Goal: Transaction & Acquisition: Purchase product/service

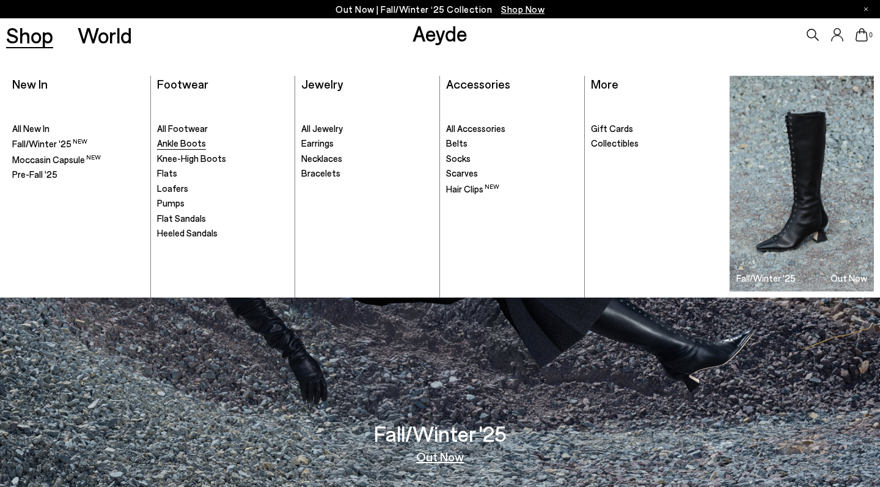
click at [168, 143] on span "Ankle Boots" at bounding box center [181, 143] width 49 height 11
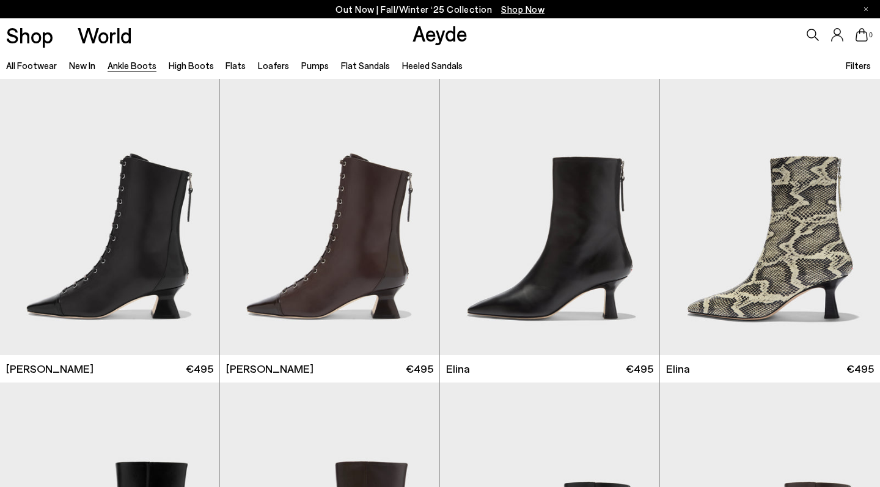
scroll to position [286, 0]
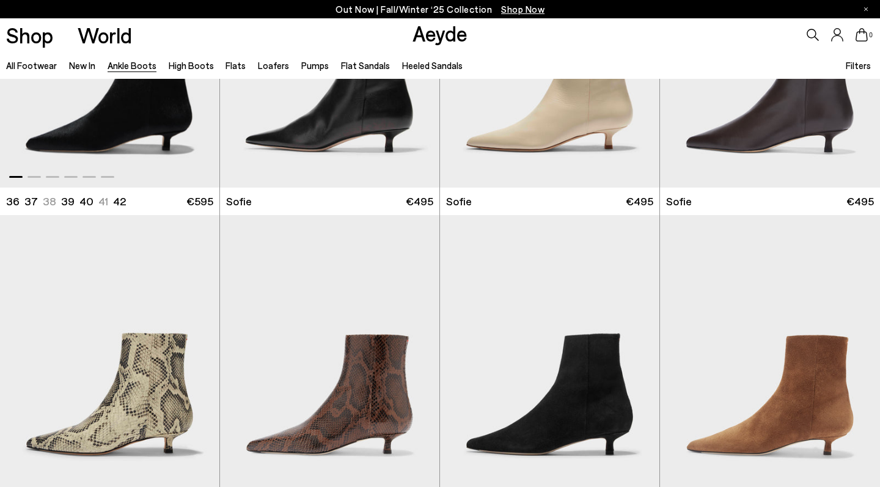
scroll to position [1094, 1]
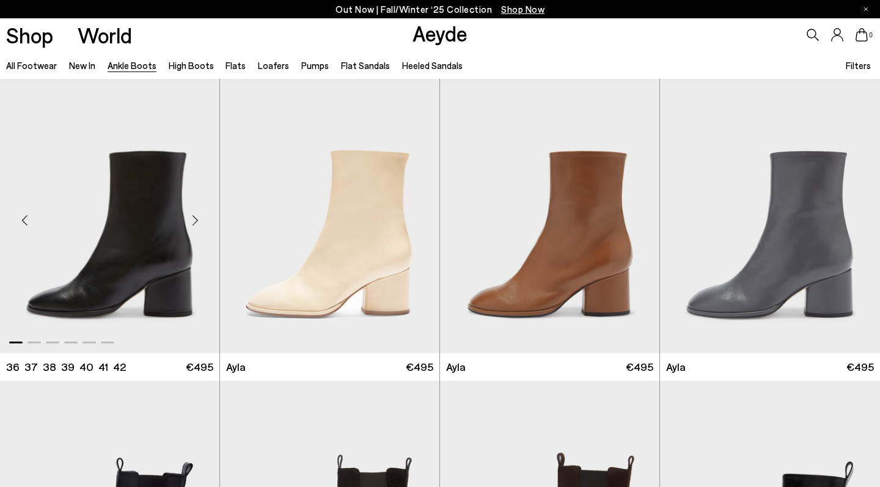
scroll to position [3338, 0]
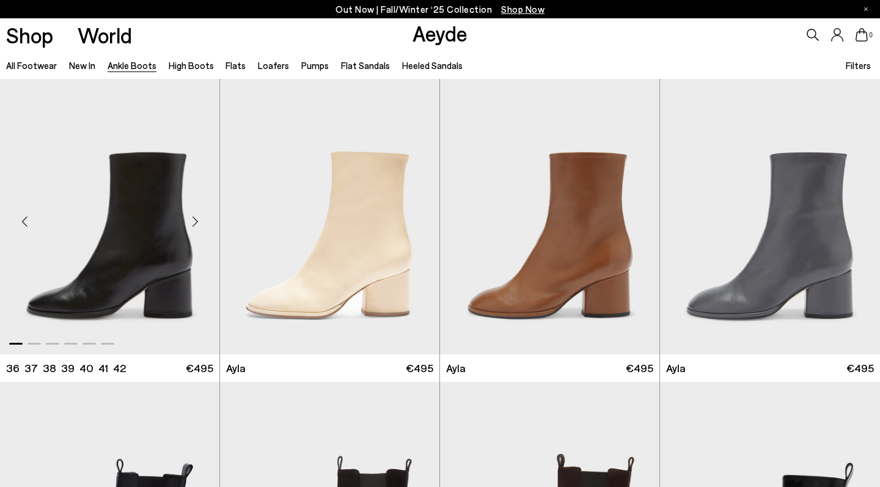
click at [196, 228] on div "Next slide" at bounding box center [195, 221] width 37 height 37
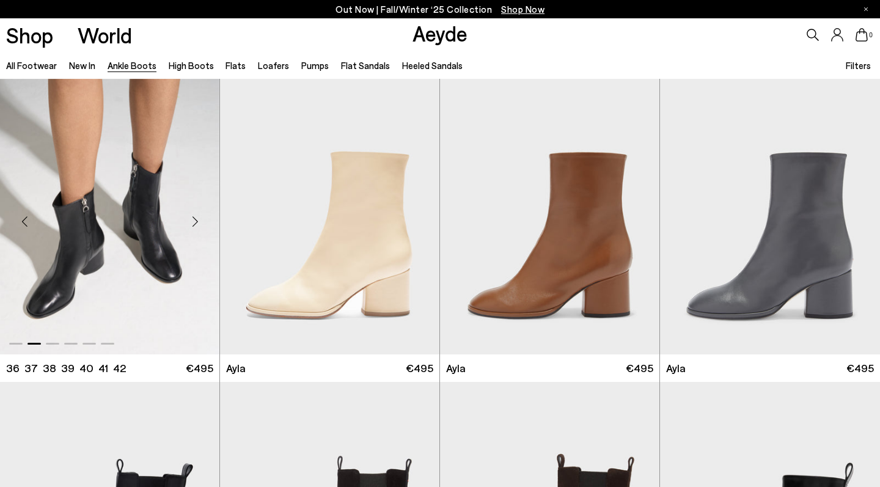
click at [196, 228] on div "Next slide" at bounding box center [195, 221] width 37 height 37
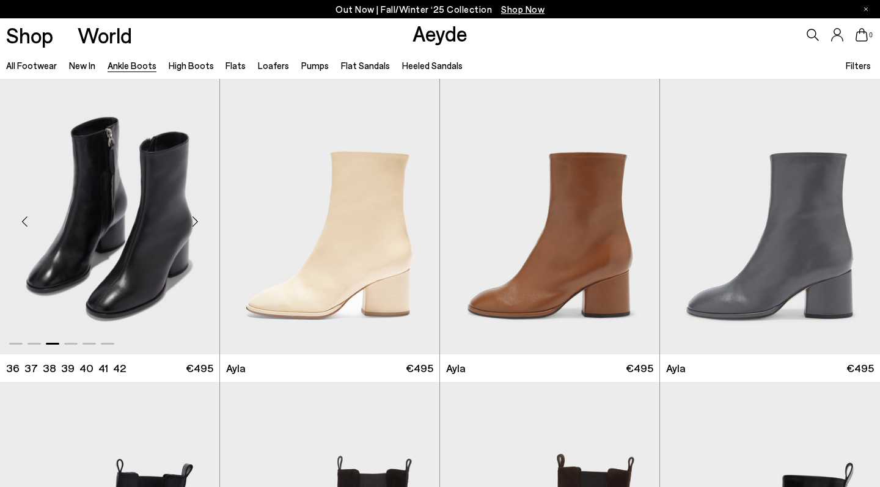
click at [196, 228] on div "Next slide" at bounding box center [195, 221] width 37 height 37
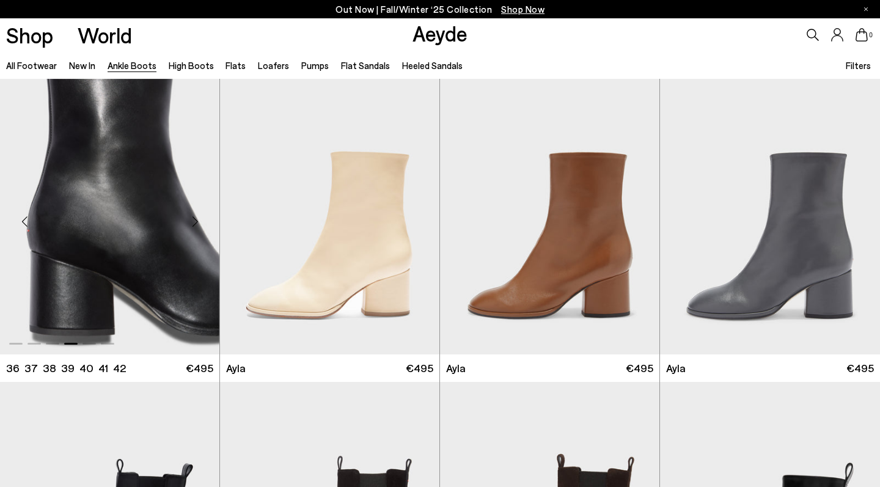
click at [196, 228] on div "Next slide" at bounding box center [195, 221] width 37 height 37
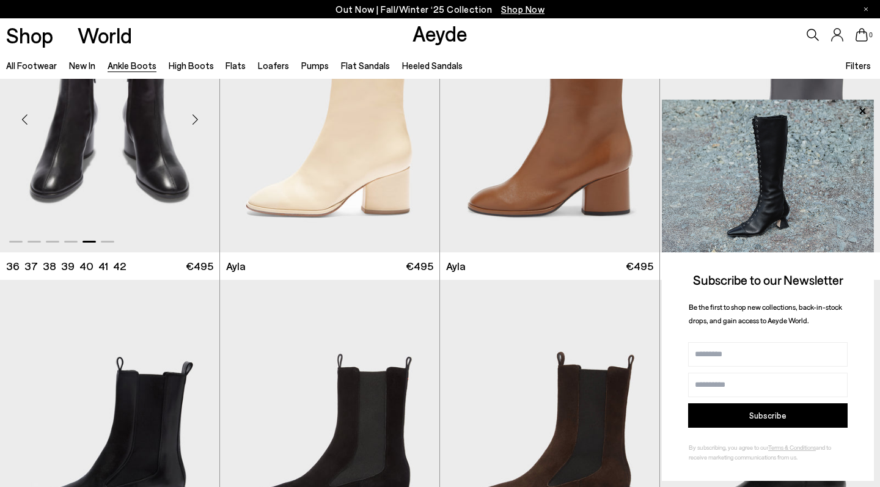
scroll to position [3665, 0]
